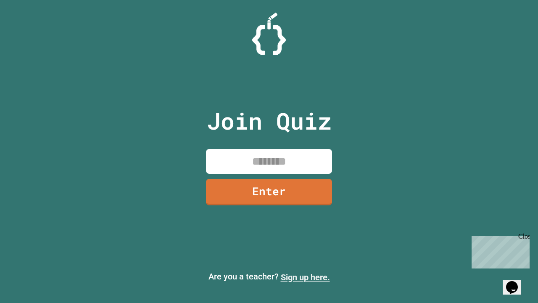
click at [305, 277] on link "Sign up here." at bounding box center [305, 277] width 49 height 10
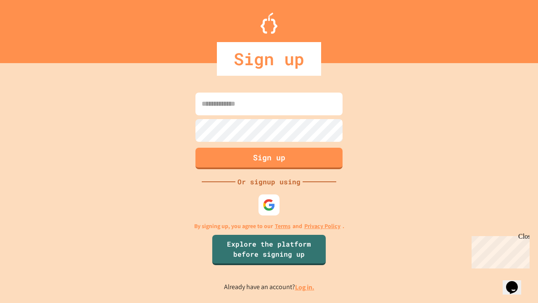
click at [305, 287] on link "Log in." at bounding box center [304, 287] width 19 height 9
